Goal: Communication & Community: Answer question/provide support

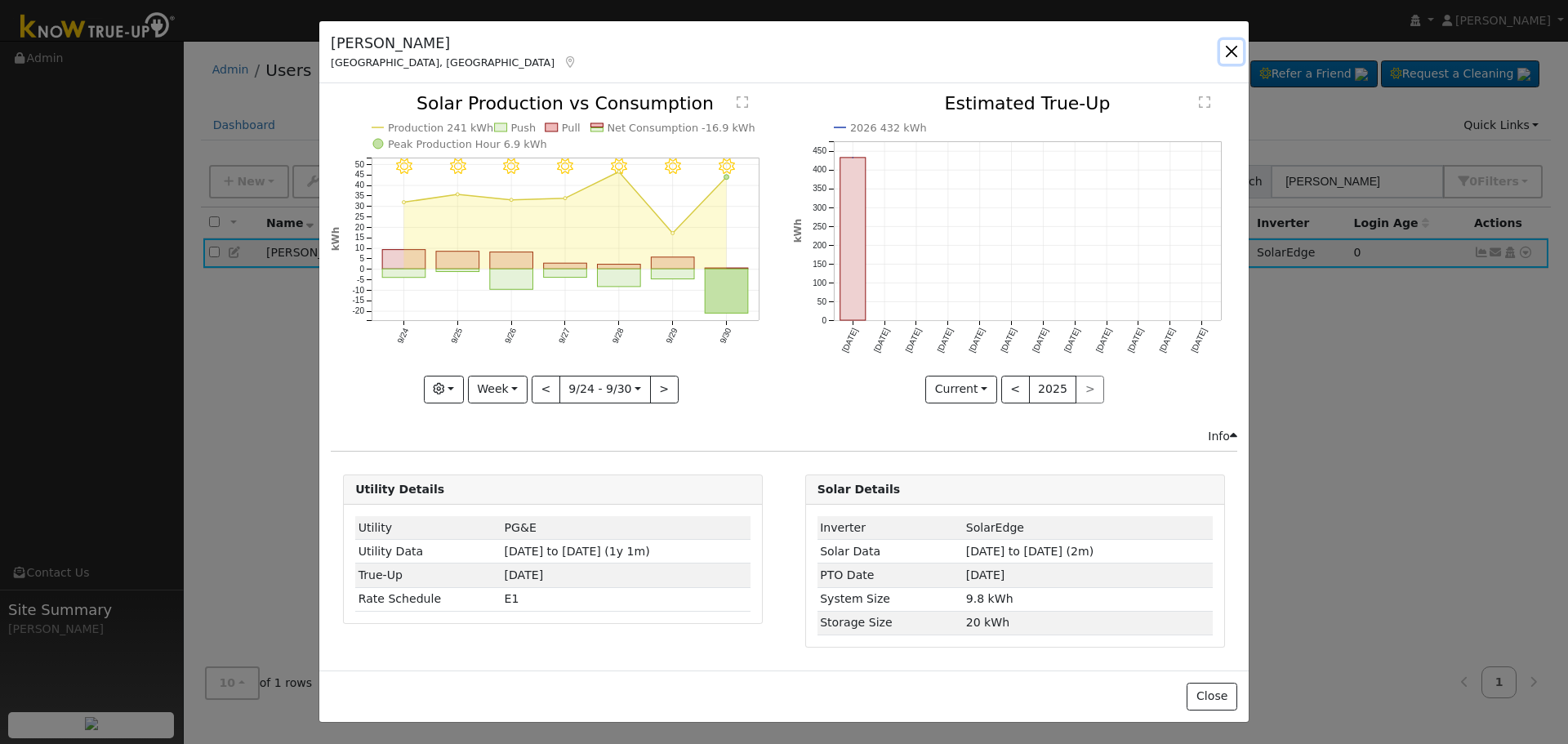
click at [1230, 43] on button "button" at bounding box center [1232, 51] width 23 height 23
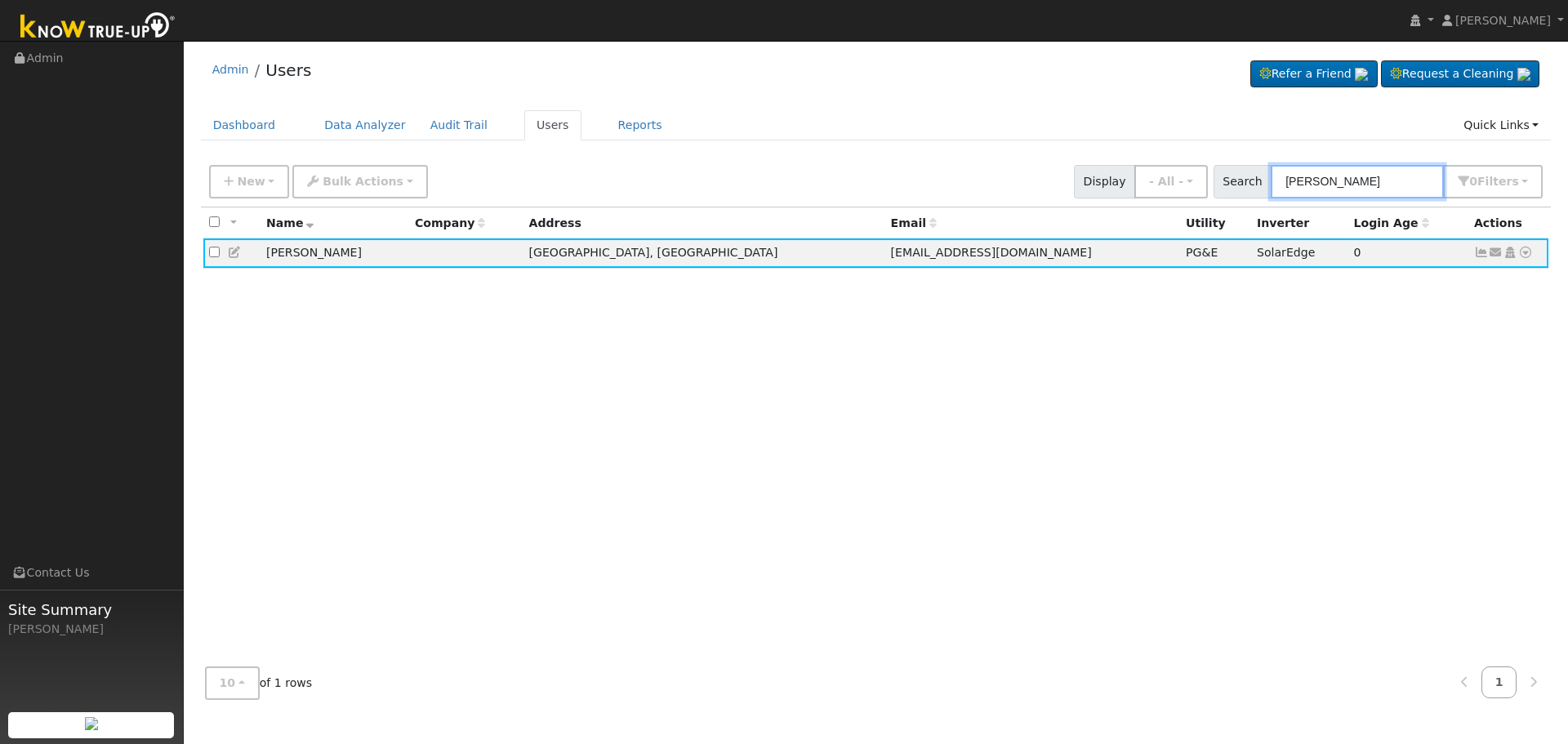
drag, startPoint x: 1361, startPoint y: 172, endPoint x: 1157, endPoint y: 137, distance: 207.0
click at [1279, 160] on div "New Add User Quick Add Quick Connect Quick Convert Lead Bulk Actions Send Email…" at bounding box center [876, 179] width 1340 height 39
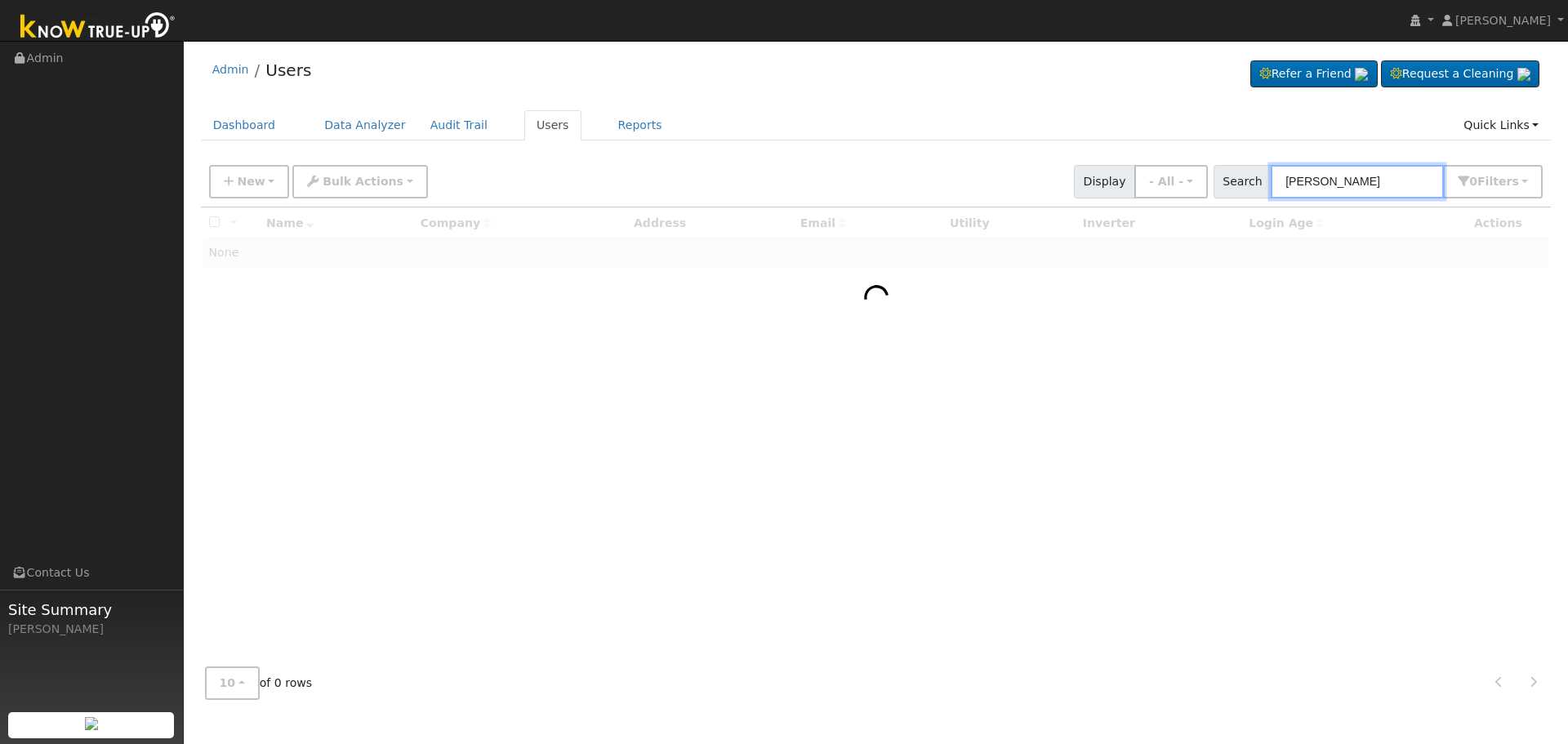
type input "[PERSON_NAME]"
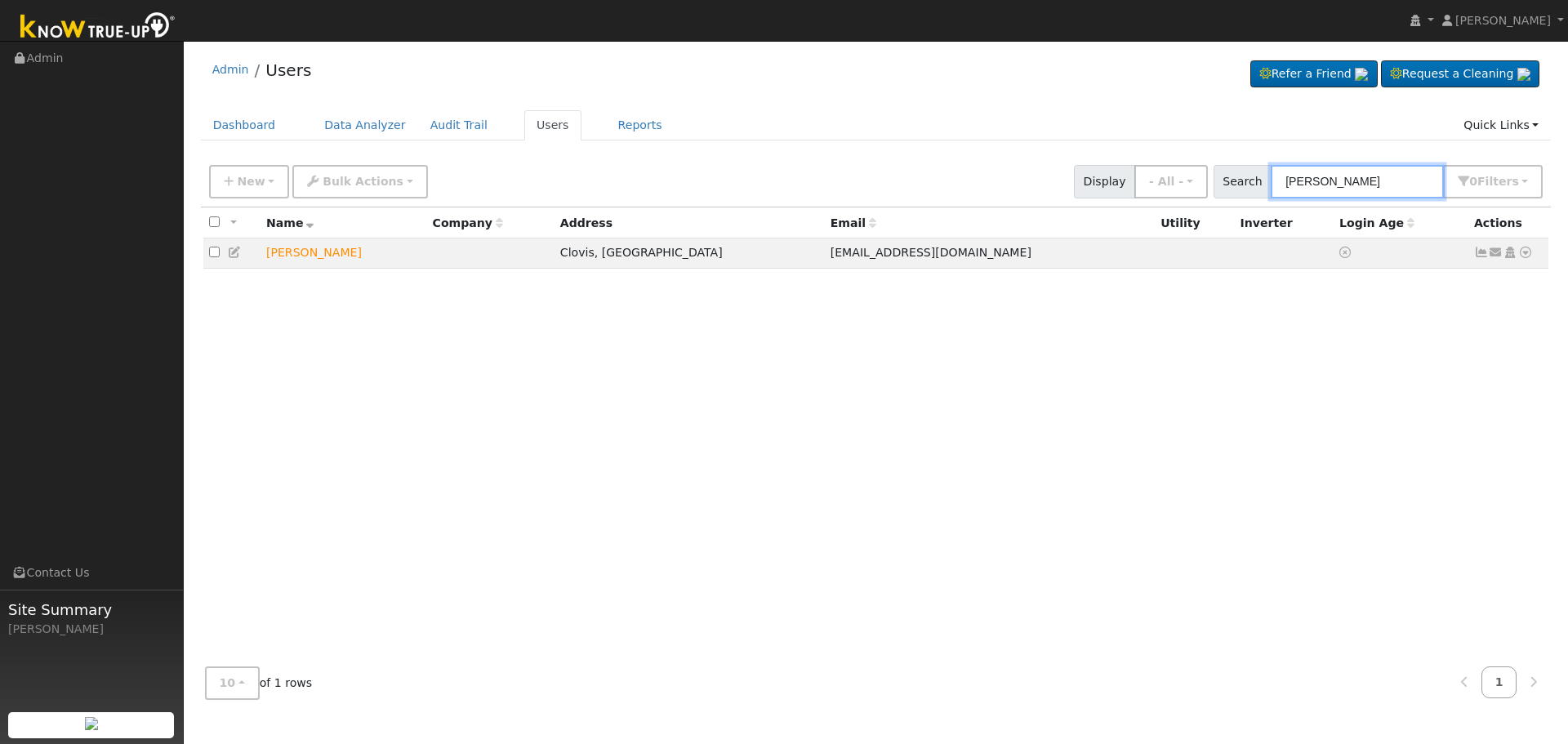
drag, startPoint x: 1379, startPoint y: 179, endPoint x: 1234, endPoint y: 167, distance: 145.5
click at [1245, 169] on div "Search [PERSON_NAME] 0 Filter s Role Show - All - Show Leads Admin Billing Admi…" at bounding box center [1378, 182] width 330 height 34
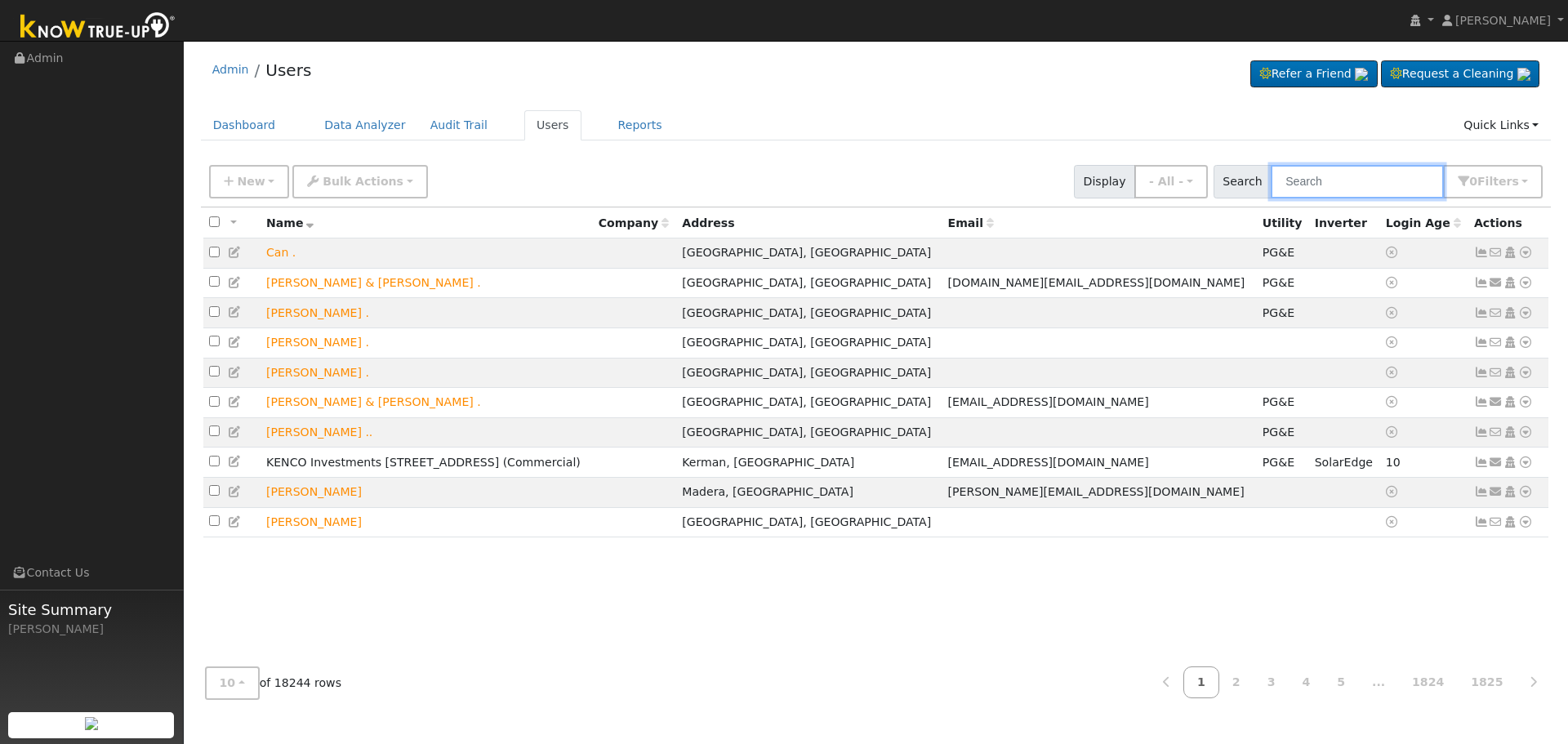
click at [1298, 178] on input "text" at bounding box center [1357, 182] width 173 height 34
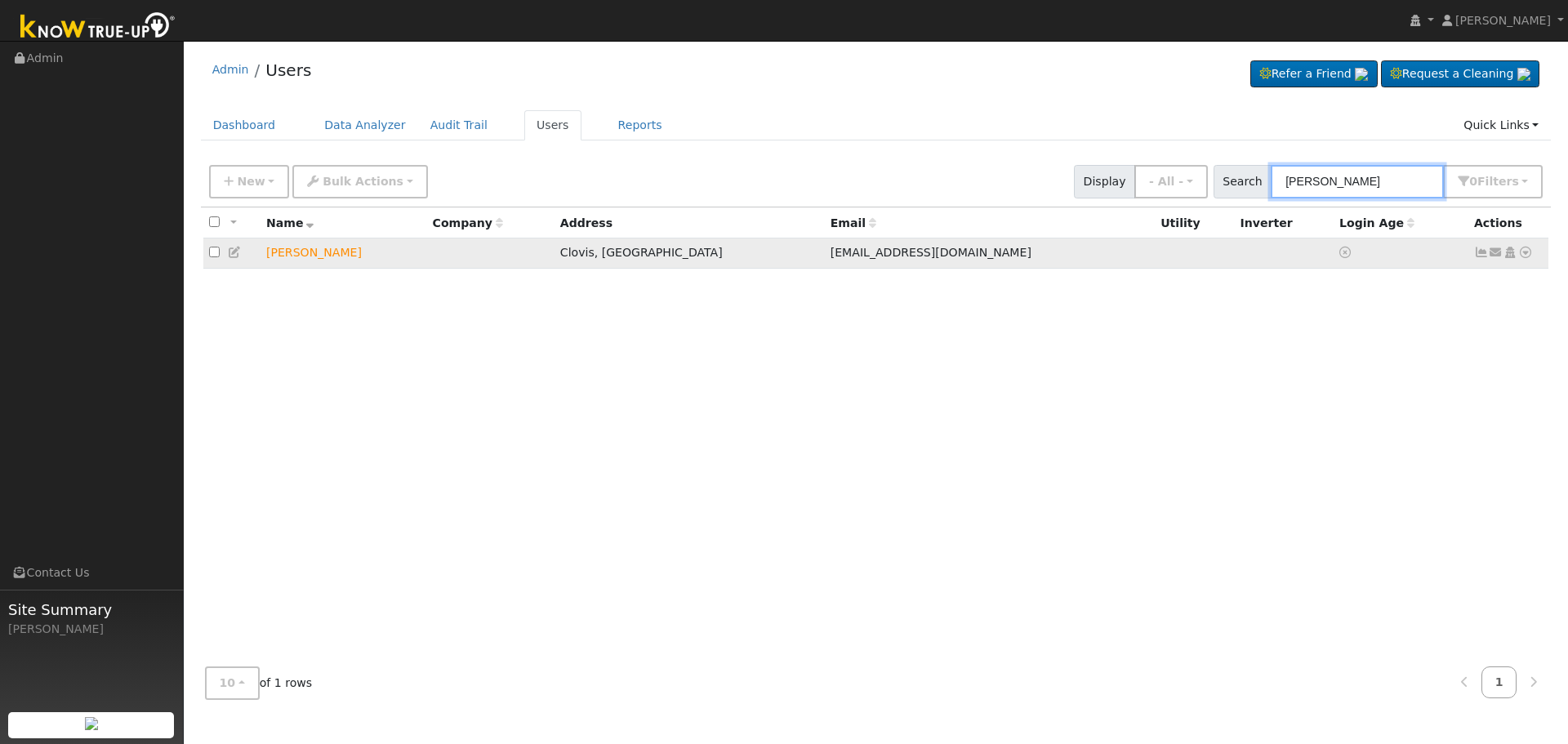
type input "[PERSON_NAME]"
click at [1491, 252] on icon at bounding box center [1496, 252] width 15 height 12
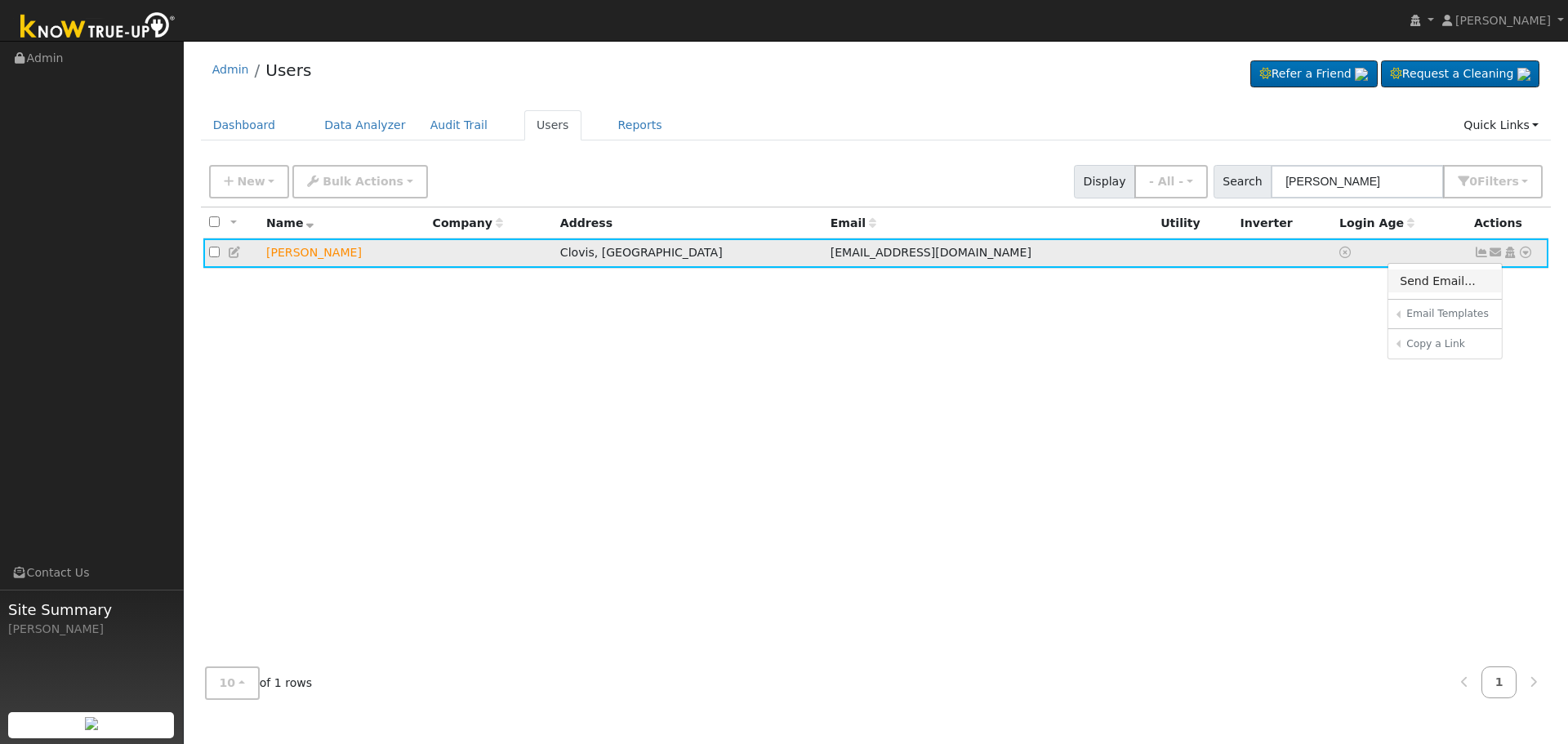
click at [1476, 272] on link "Send Email..." at bounding box center [1444, 281] width 113 height 23
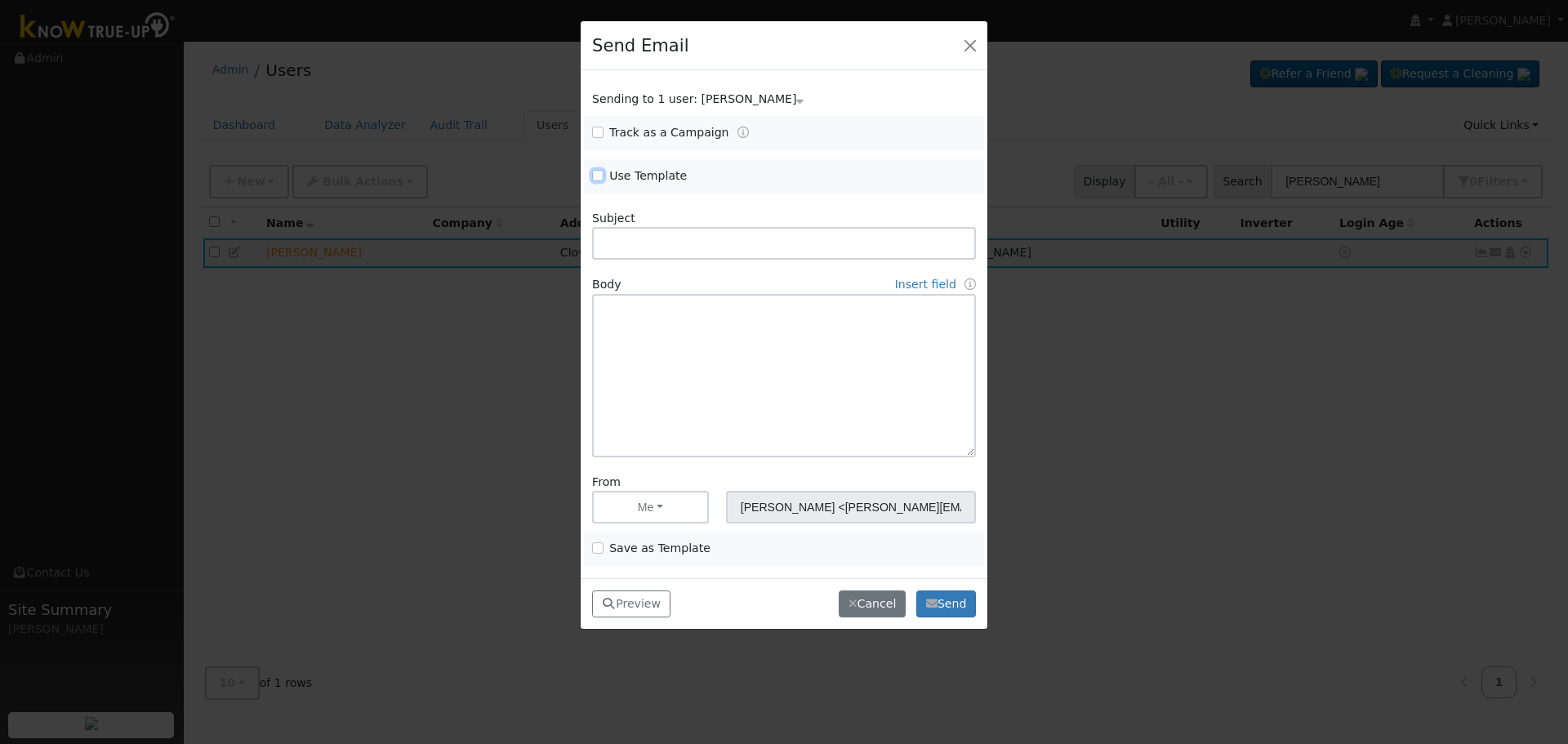
click at [597, 174] on input "Use Template" at bounding box center [598, 176] width 12 height 12
checkbox input "true"
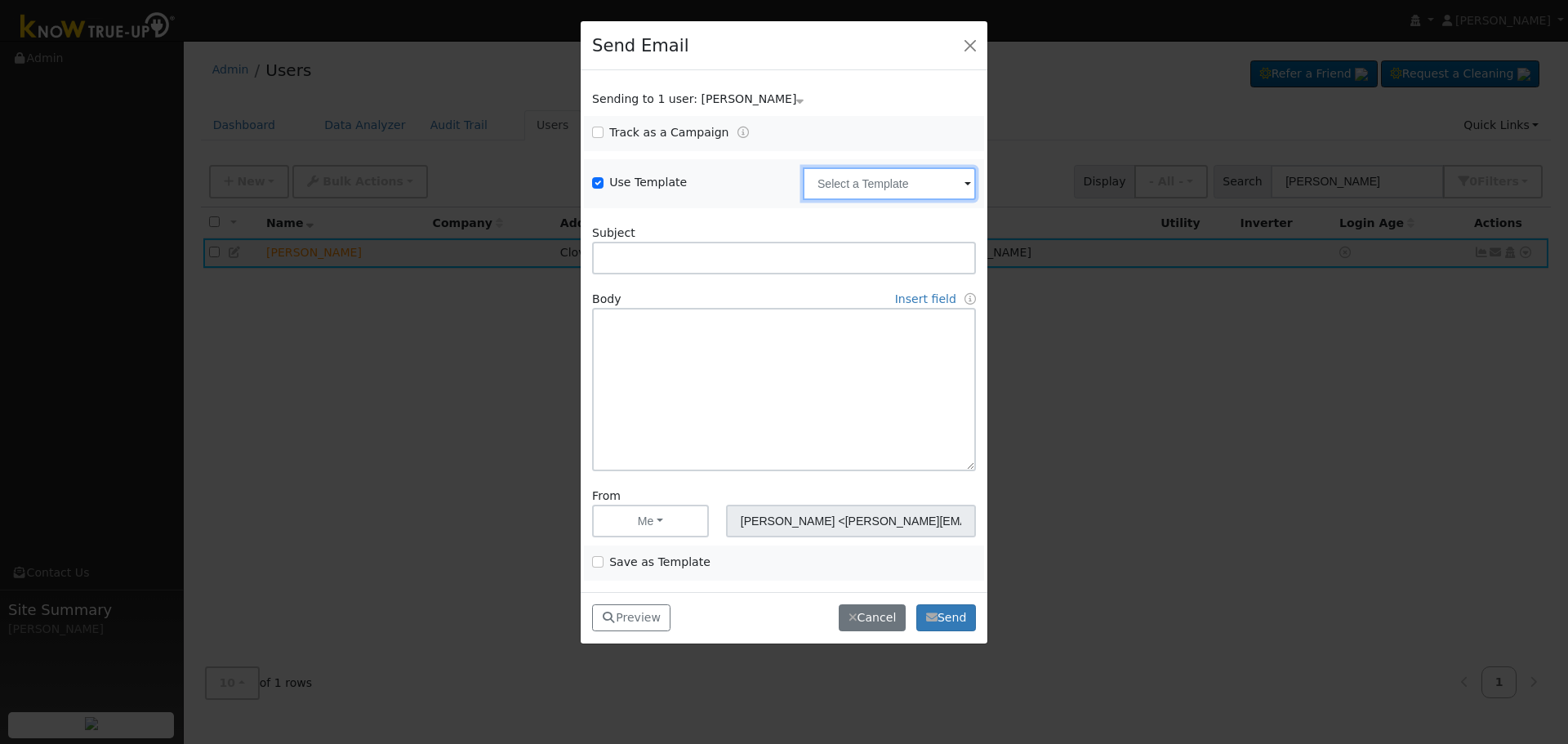
click at [911, 198] on input "text" at bounding box center [890, 184] width 173 height 33
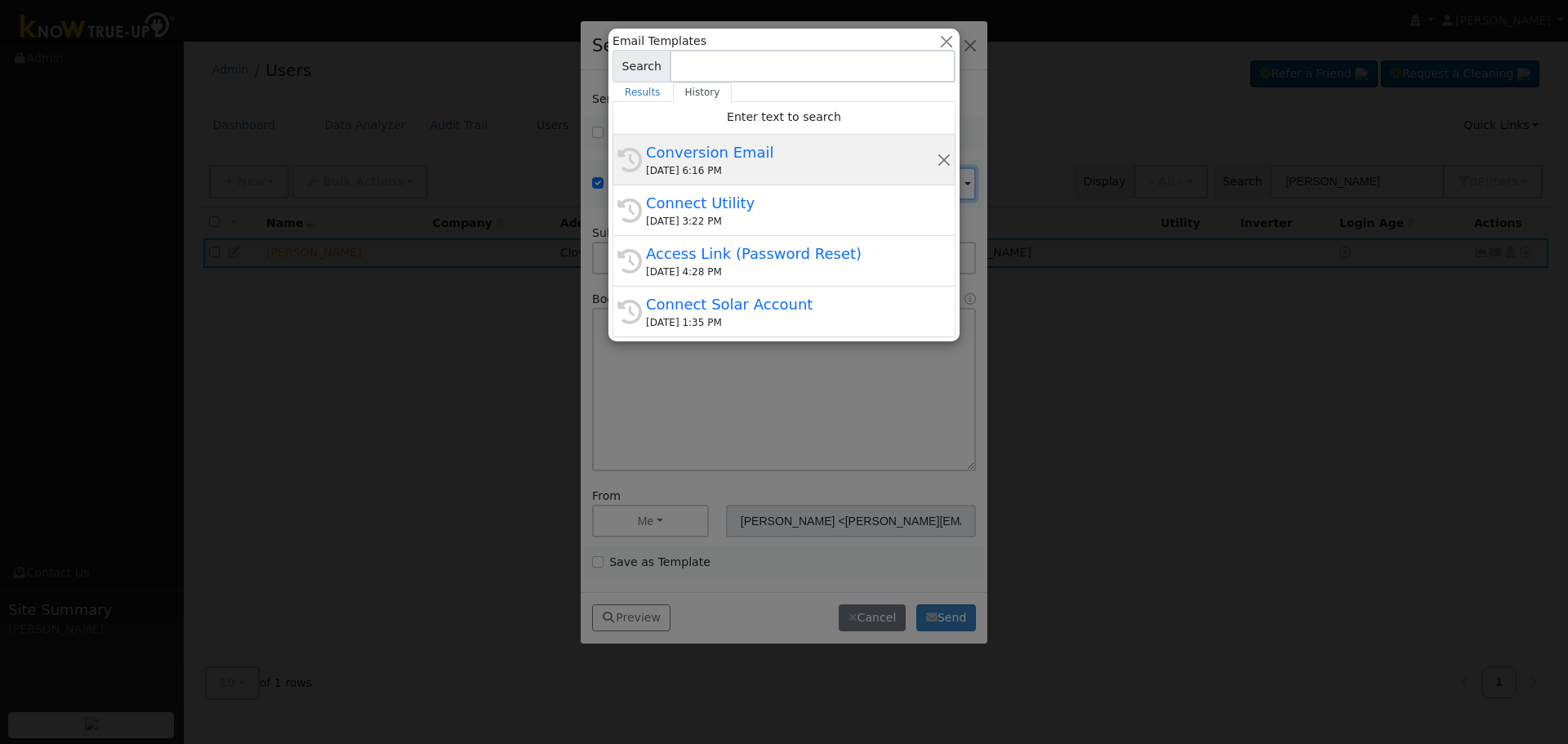
click at [709, 145] on div "Conversion Email" at bounding box center [791, 152] width 291 height 22
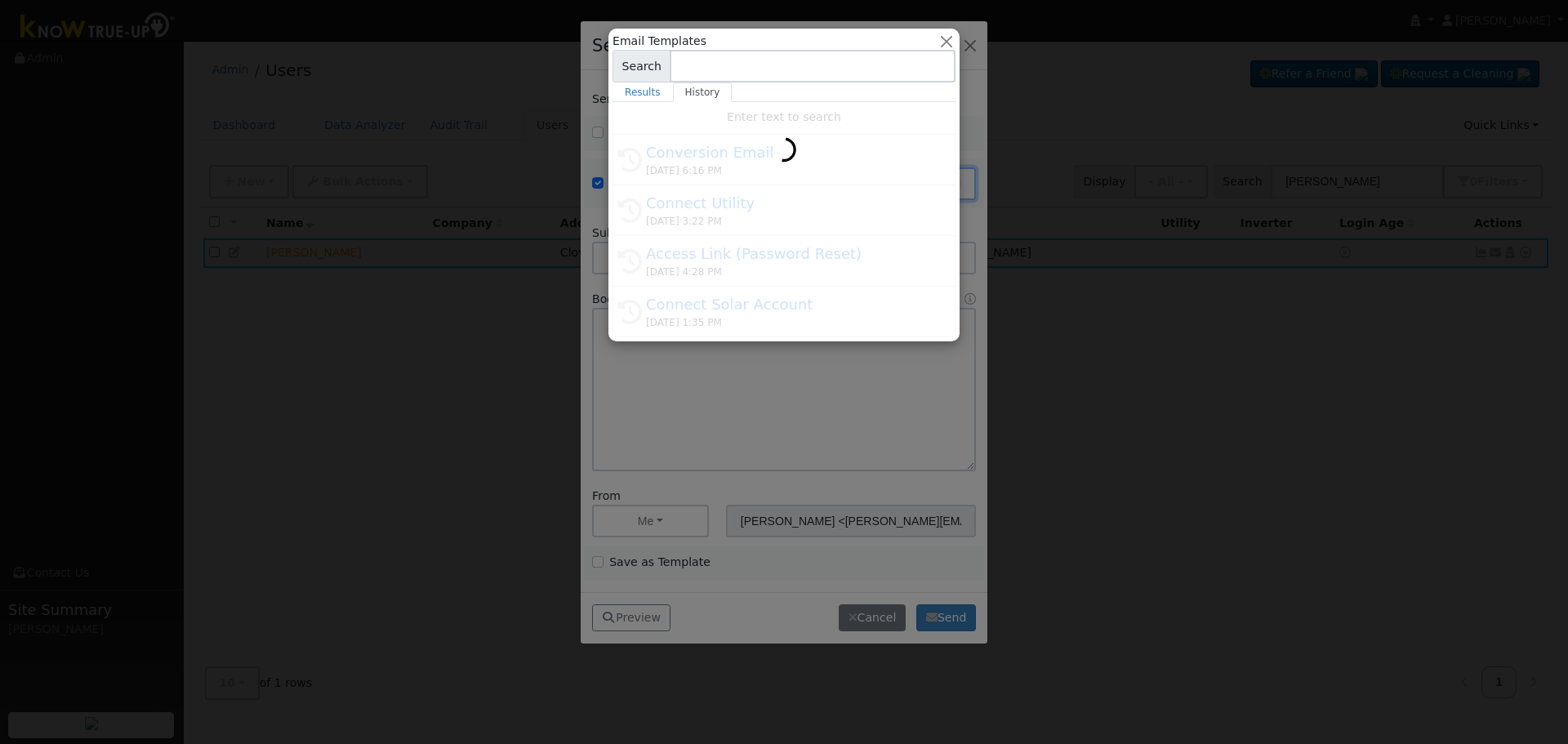
type input "Conversion Email"
type input "Connect Your Utility Account"
type textarea "Dear {user_fname}, The first step is to connect your electric utility account. …"
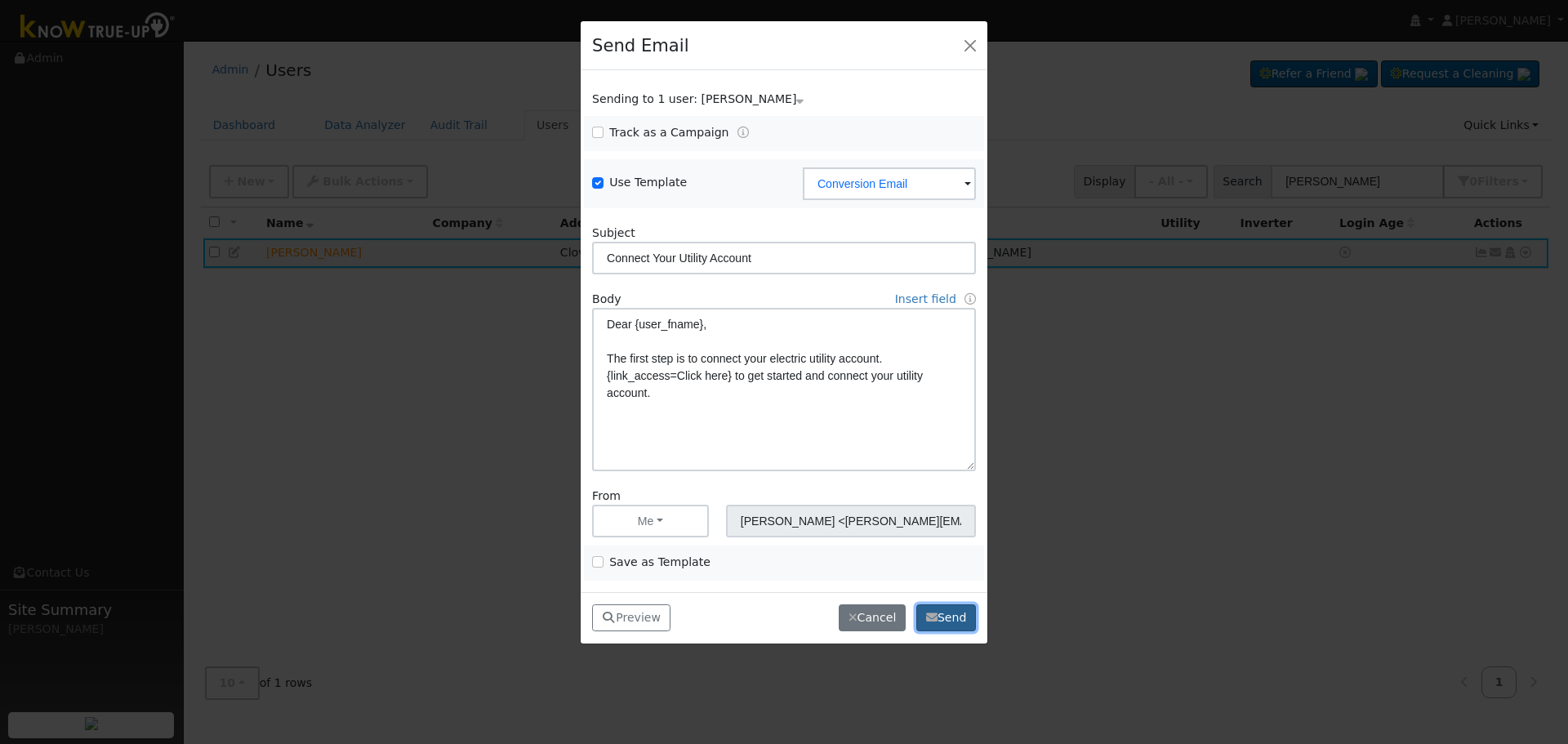
click at [942, 615] on button "Send" at bounding box center [946, 618] width 59 height 28
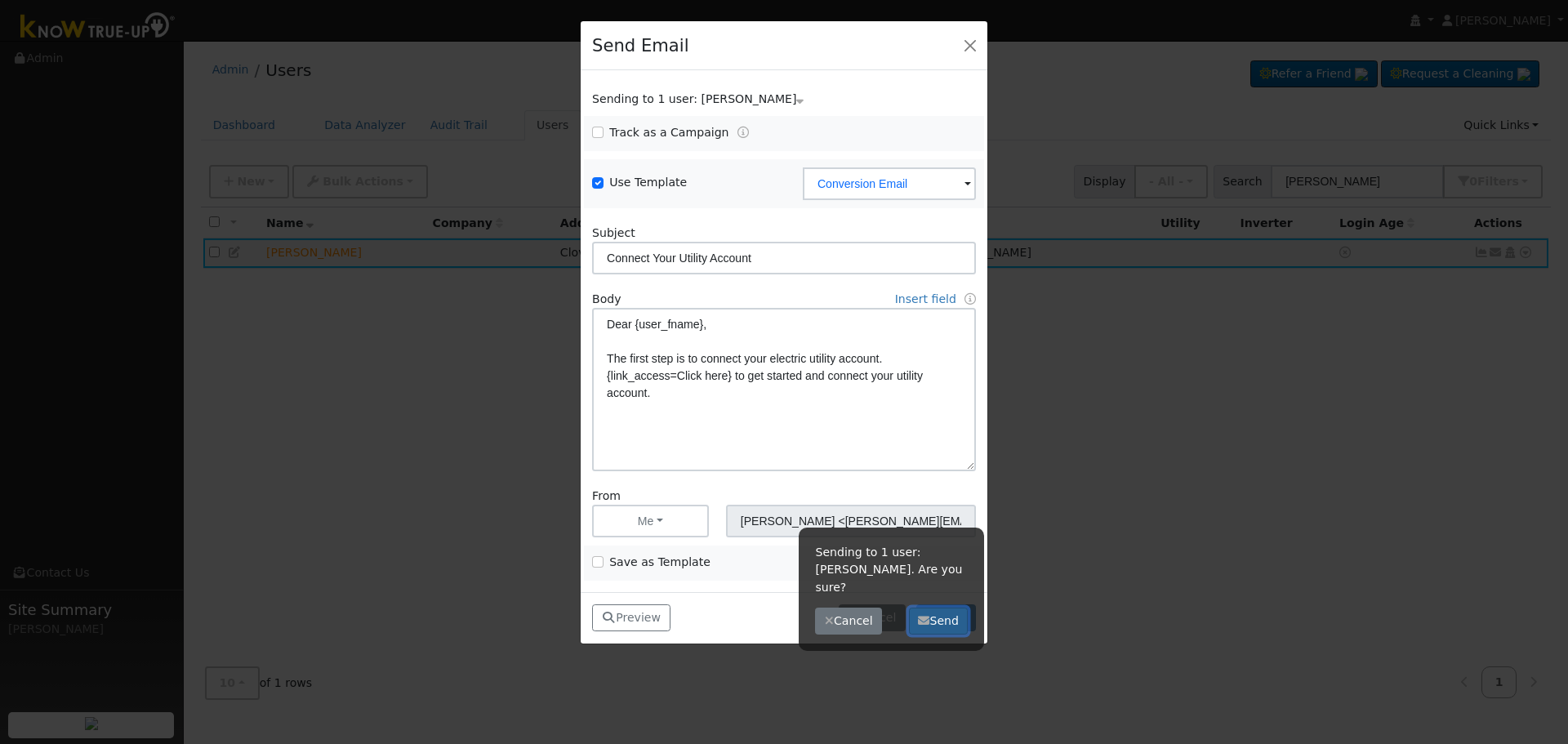
click at [933, 608] on button "Send" at bounding box center [938, 622] width 59 height 28
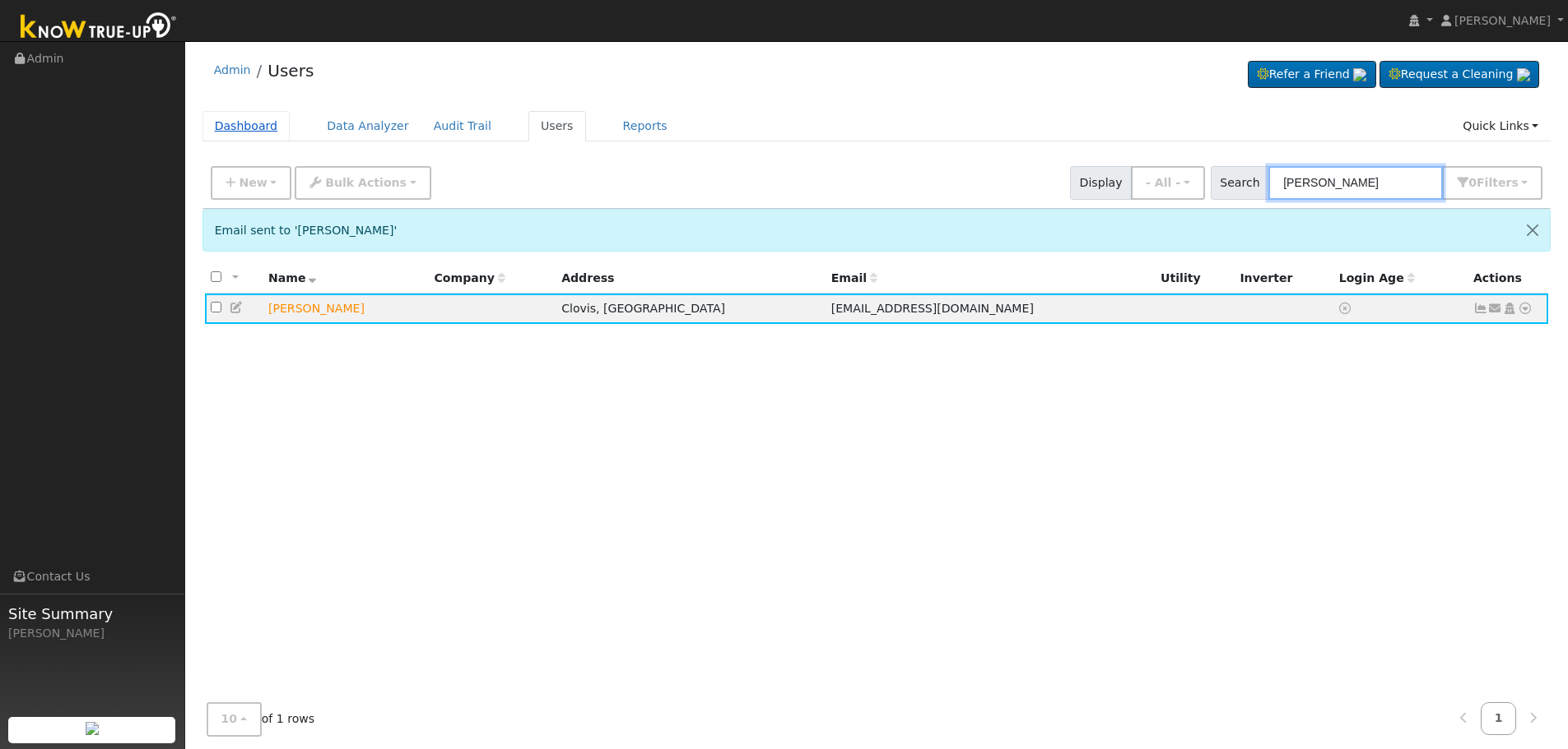
drag, startPoint x: 1386, startPoint y: 181, endPoint x: 210, endPoint y: 136, distance: 1176.9
click at [507, 176] on div "New Add User Quick Add Quick Connect Quick Convert Lead Bulk Actions Send Email…" at bounding box center [876, 180] width 1338 height 39
